Goal: Find specific page/section

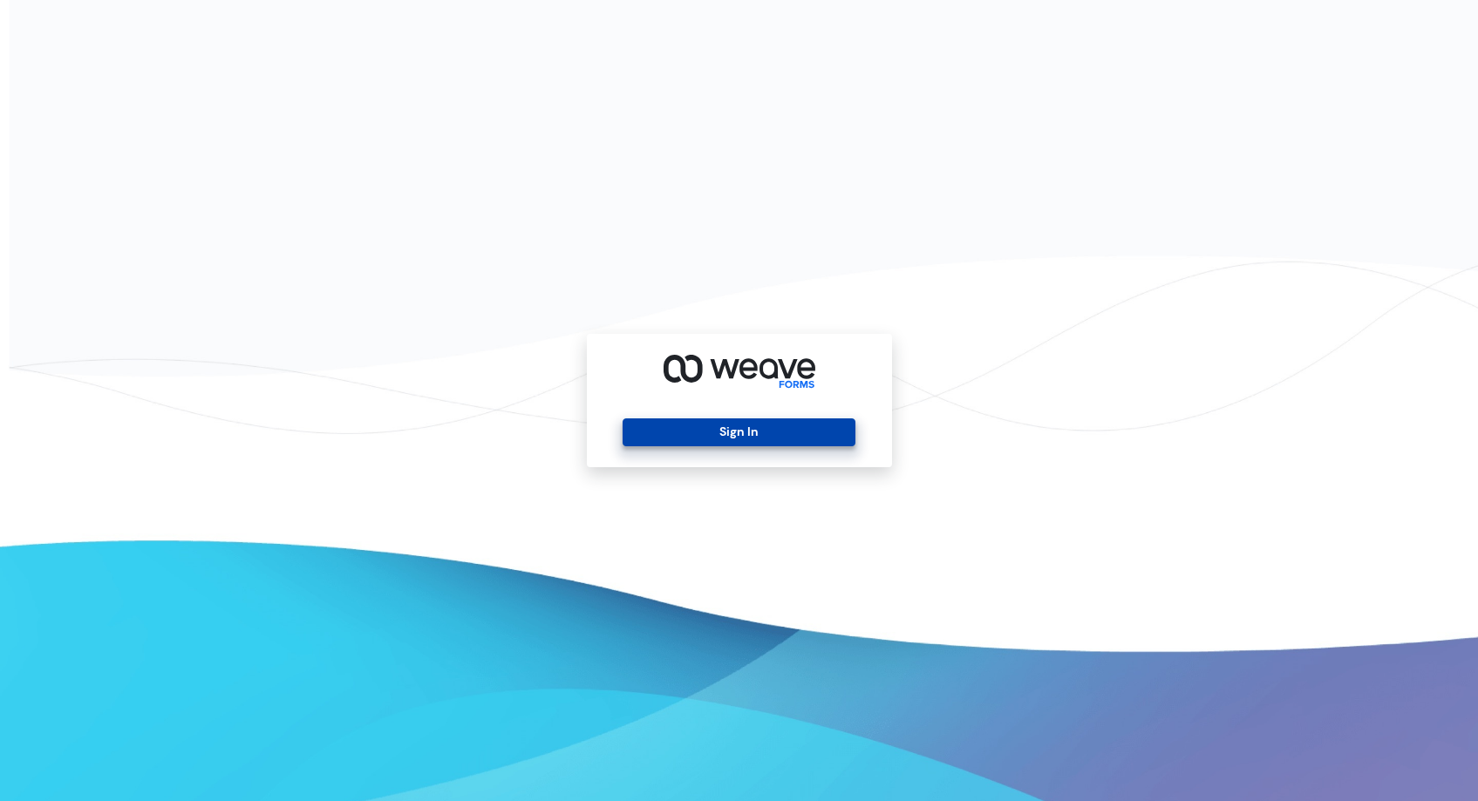
click at [795, 436] on button "Sign In" at bounding box center [739, 433] width 233 height 28
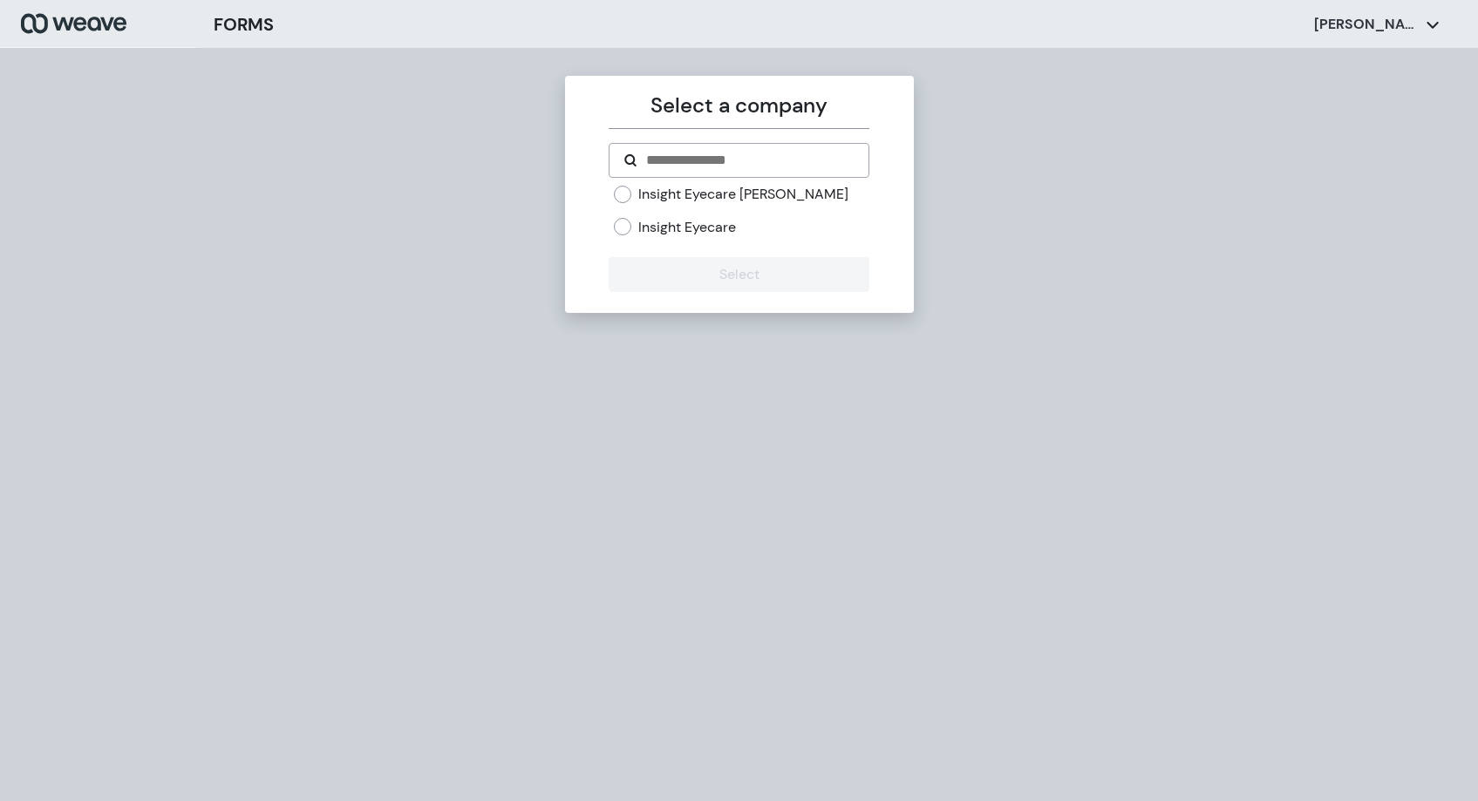
click at [701, 222] on label "Insight Eyecare" at bounding box center [687, 227] width 98 height 19
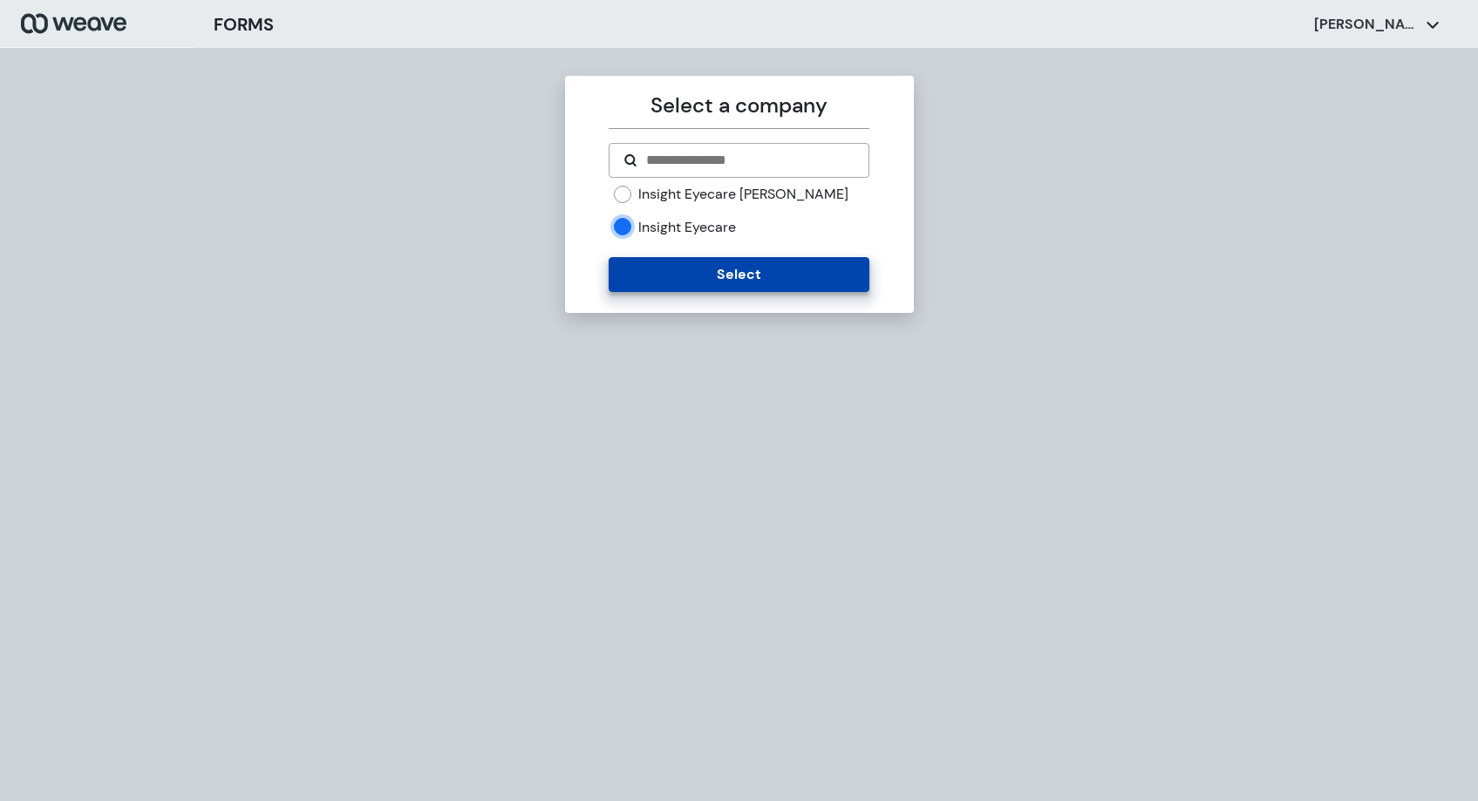
click at [758, 289] on button "Select" at bounding box center [739, 274] width 261 height 35
